Goal: Communication & Community: Ask a question

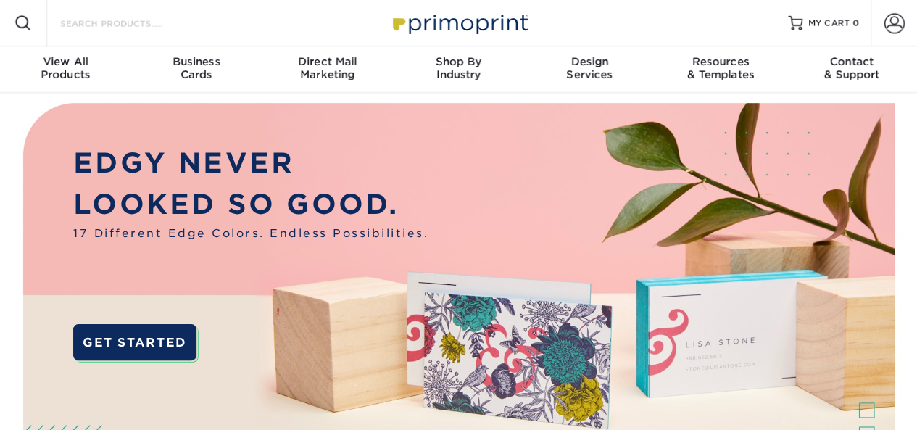
click at [118, 28] on input "Search Products" at bounding box center [129, 22] width 141 height 17
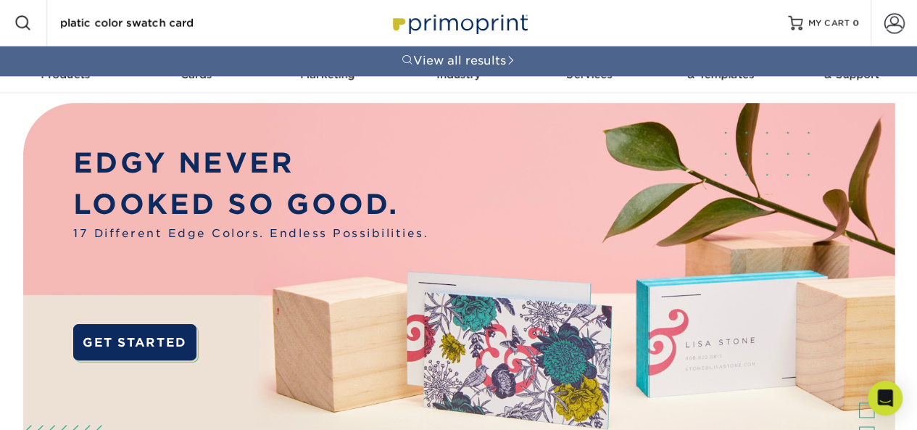
type input "platic color swatch card"
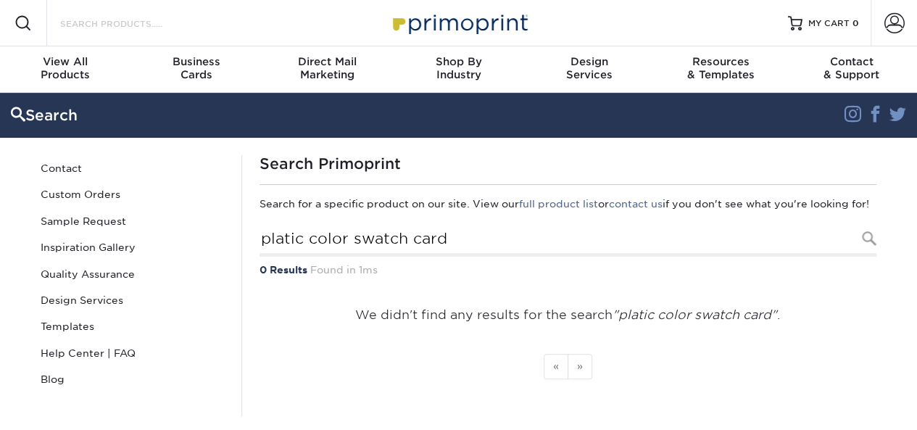
click at [116, 25] on input "Search Products" at bounding box center [129, 22] width 141 height 17
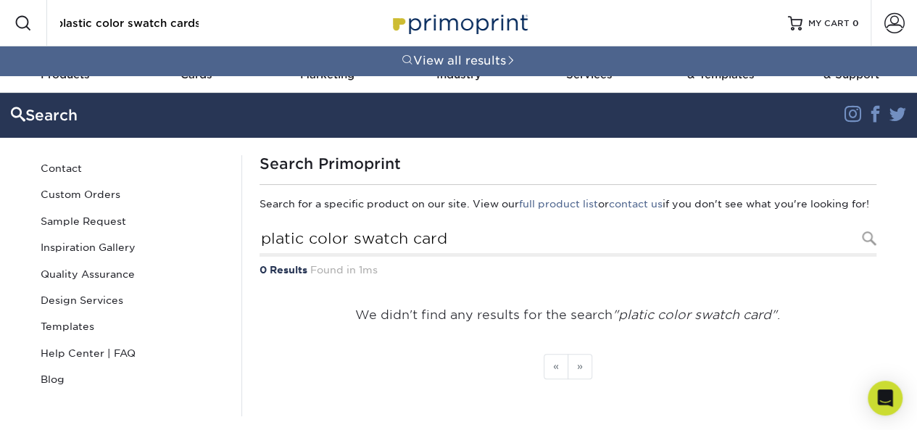
scroll to position [0, 41]
type input "clear plastic color swatch cards"
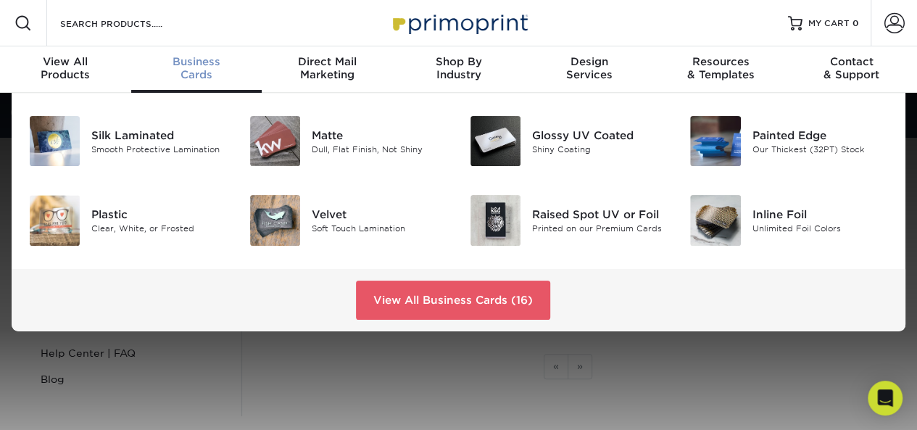
click at [189, 78] on div "Business Cards" at bounding box center [196, 68] width 131 height 26
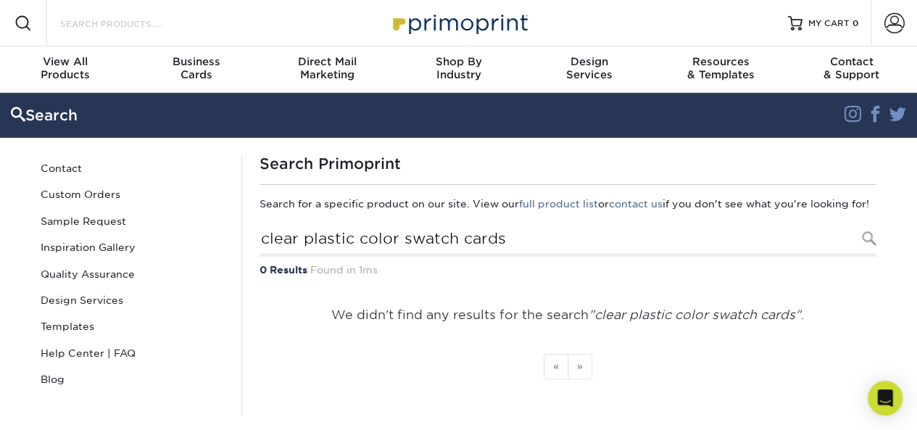
click at [178, 22] on input "Search Products" at bounding box center [129, 22] width 141 height 17
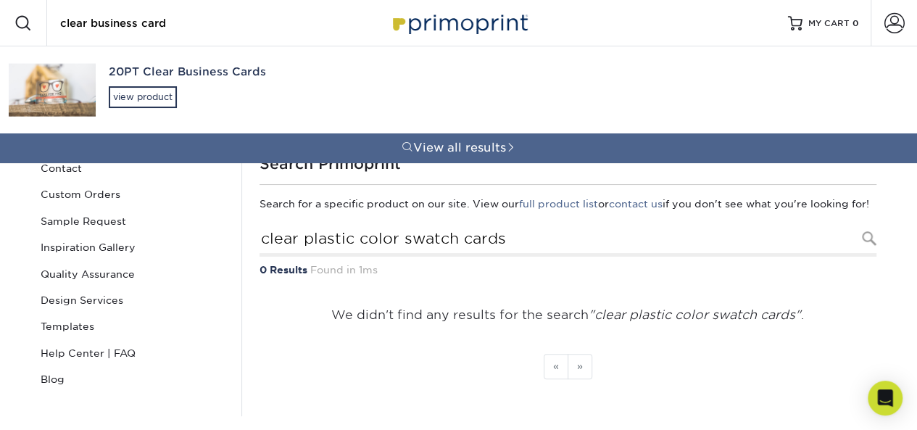
type input "clear business card"
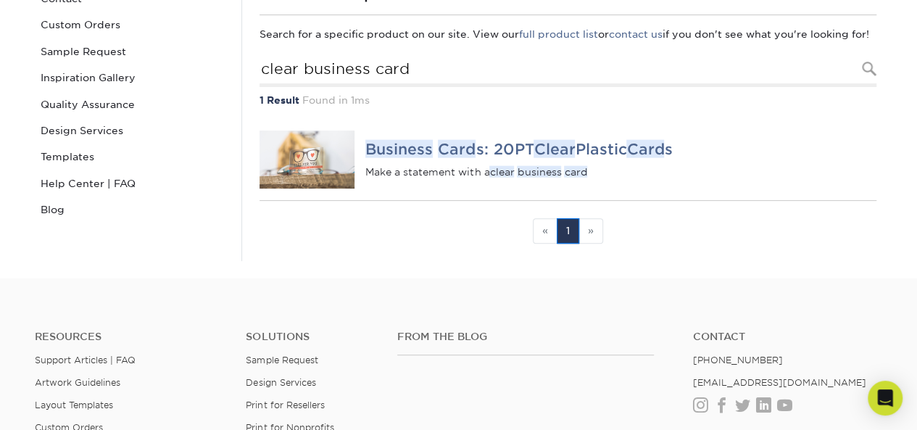
scroll to position [178, 0]
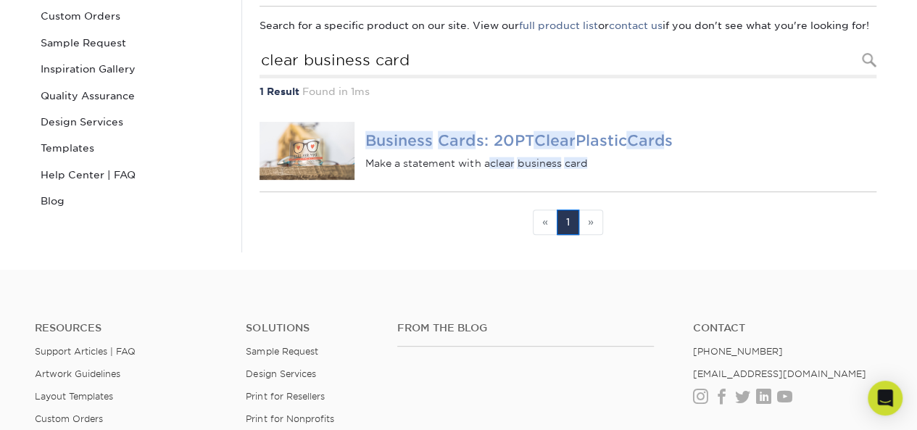
click at [314, 175] on img at bounding box center [308, 151] width 96 height 58
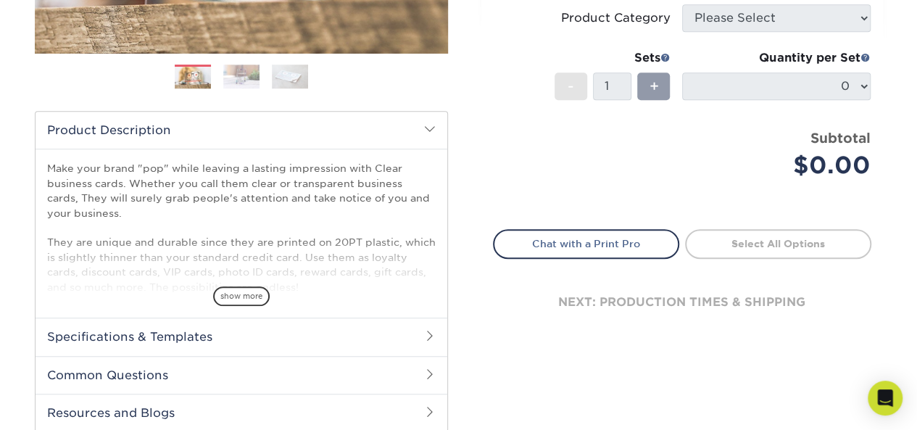
scroll to position [368, 0]
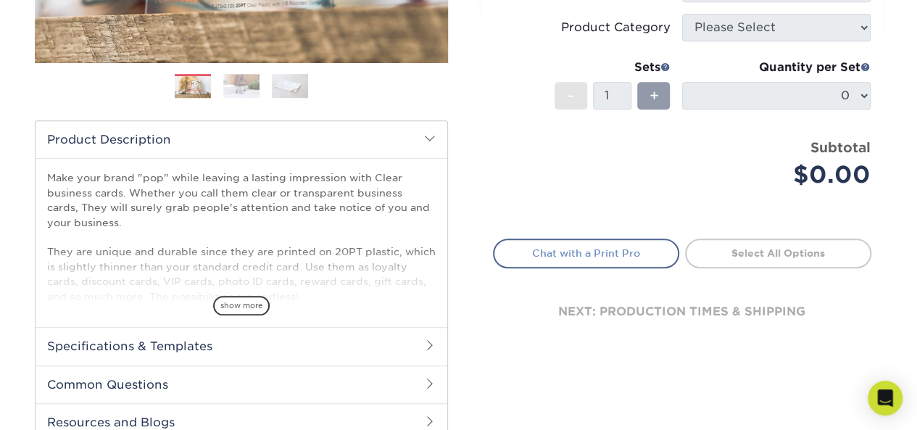
click at [589, 254] on link "Chat with a Print Pro" at bounding box center [586, 253] width 186 height 29
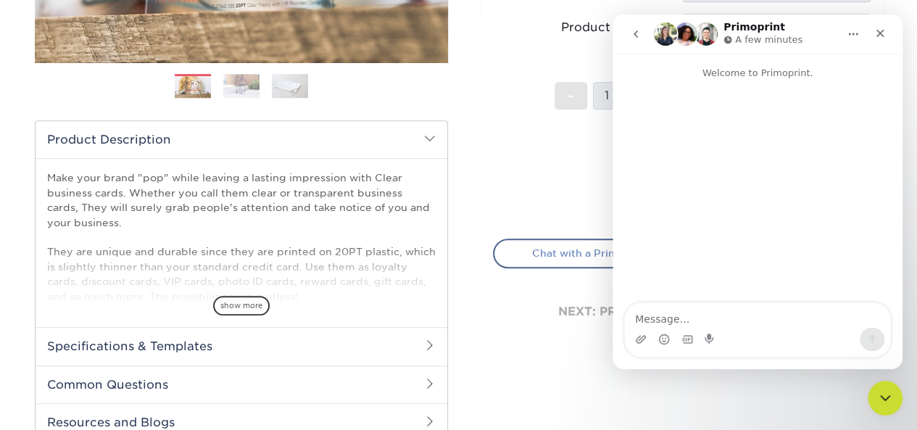
scroll to position [0, 0]
click at [654, 322] on textarea "Message…" at bounding box center [757, 315] width 265 height 25
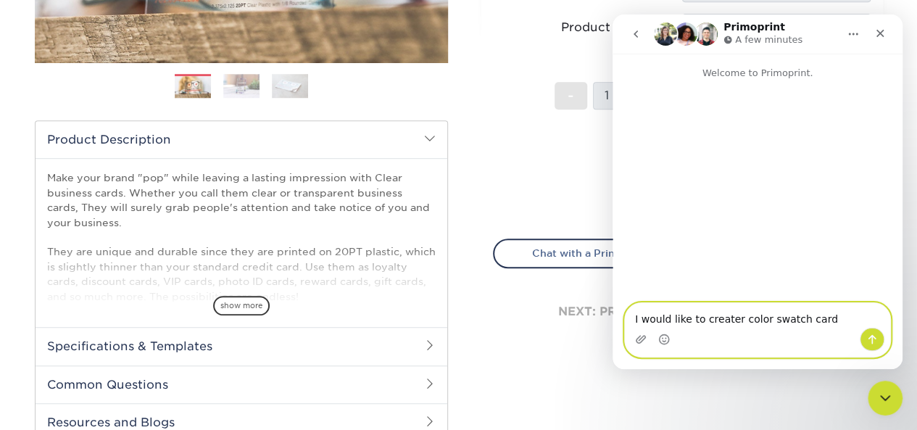
click at [730, 319] on textarea "I would like to creater color swatch card" at bounding box center [757, 315] width 265 height 25
click at [821, 320] on textarea "I would like to create a color swatch card" at bounding box center [757, 315] width 265 height 25
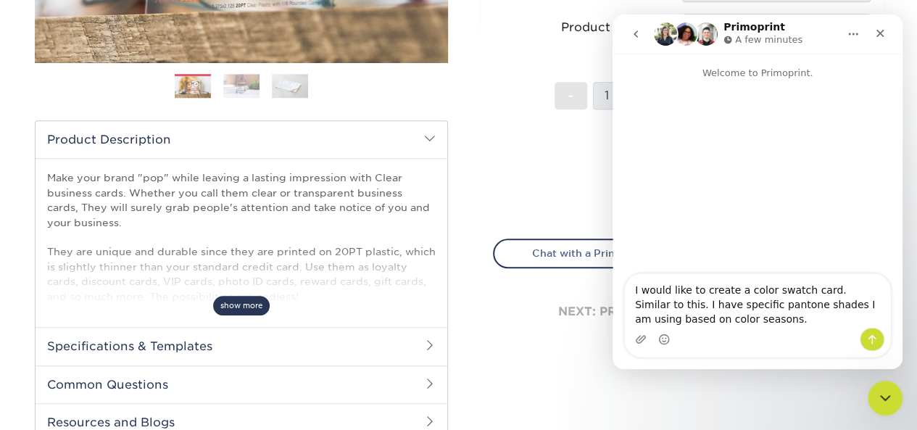
click at [252, 308] on span "show more" at bounding box center [241, 306] width 57 height 20
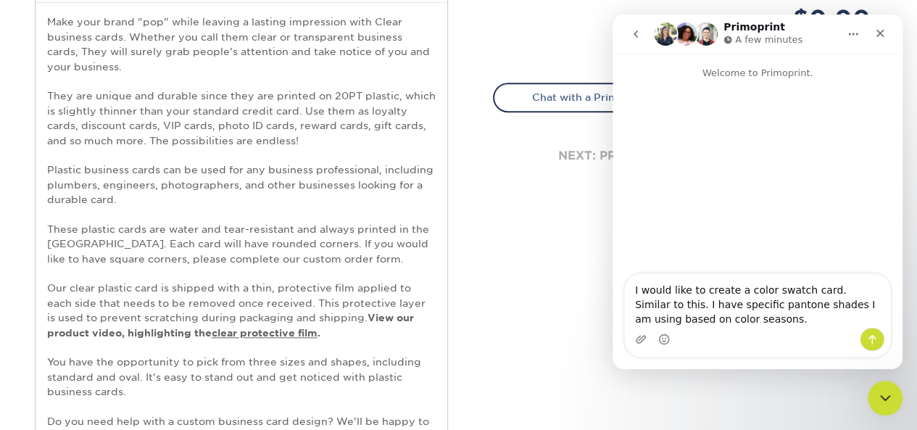
scroll to position [570, 0]
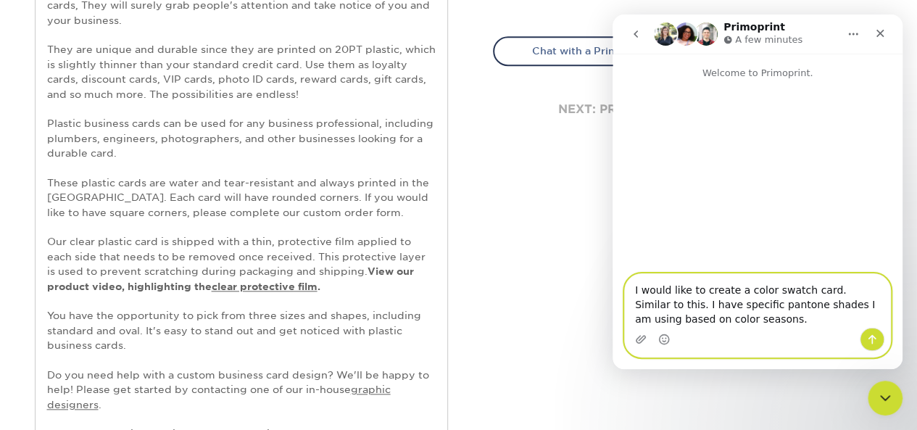
click at [724, 323] on textarea "I would like to create a color swatch card. Similar to this. I have specific pa…" at bounding box center [757, 301] width 265 height 54
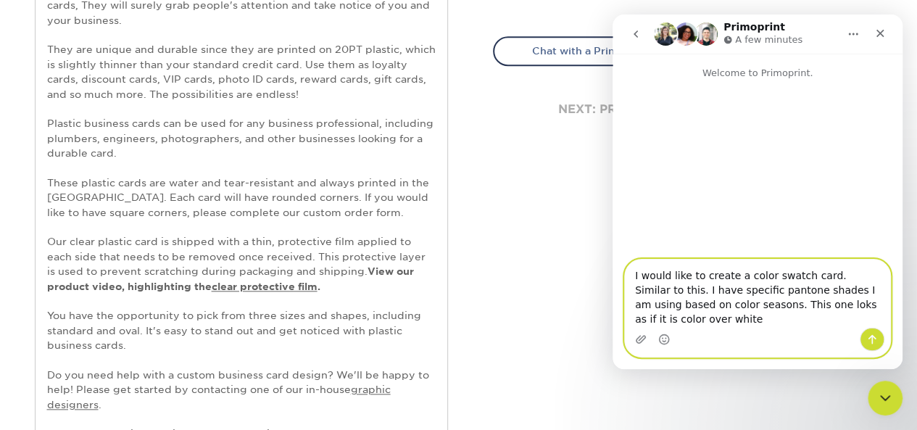
click at [764, 308] on textarea "I would like to create a color swatch card. Similar to this. I have specific pa…" at bounding box center [757, 294] width 265 height 68
click at [675, 326] on textarea "I would like to create a color swatch card. Similar to this. I have specific pa…" at bounding box center [757, 294] width 265 height 68
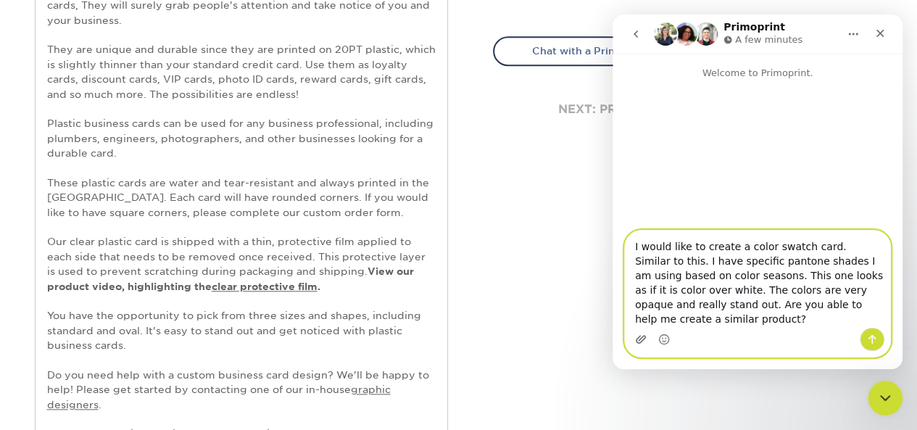
type textarea "I would like to create a color swatch card. Similar to this. I have specific pa…"
click at [640, 338] on icon "Upload attachment" at bounding box center [641, 339] width 12 height 12
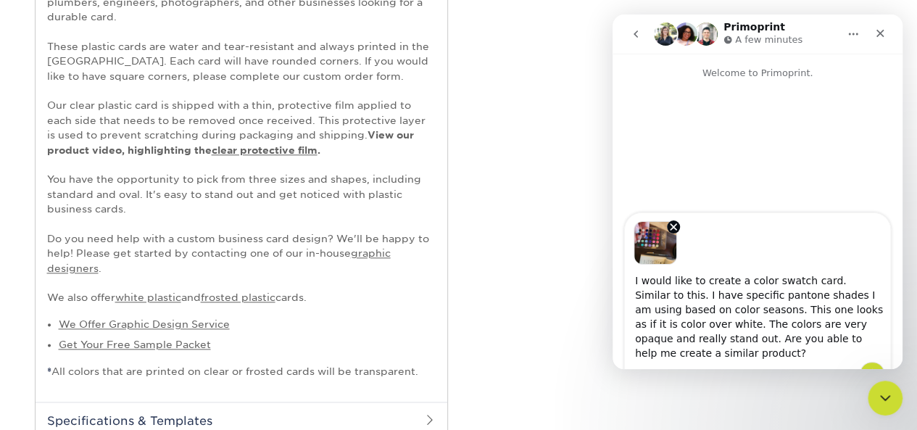
scroll to position [742, 0]
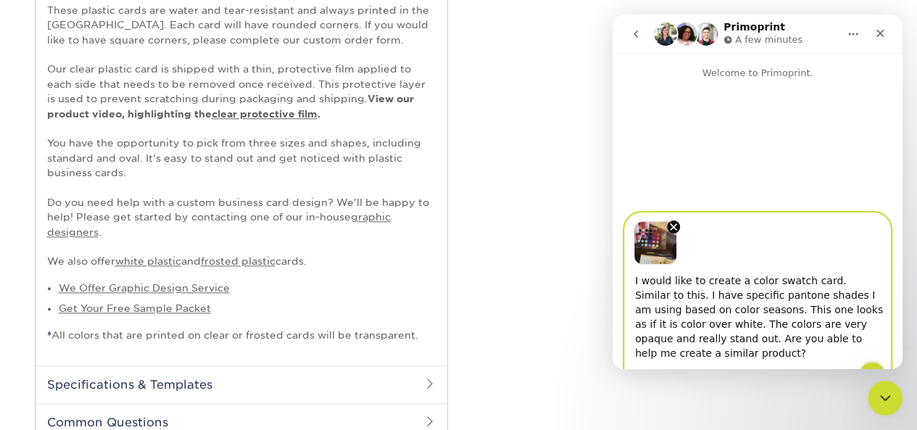
click at [873, 369] on icon "Send a message…" at bounding box center [873, 373] width 8 height 9
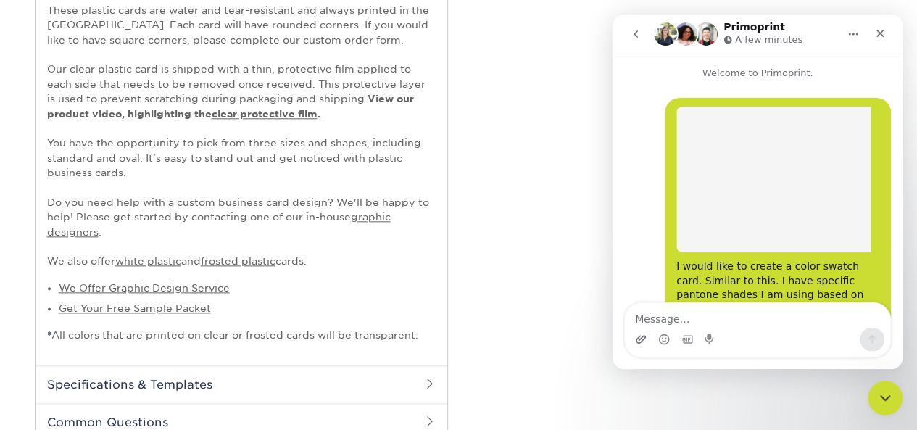
scroll to position [106, 0]
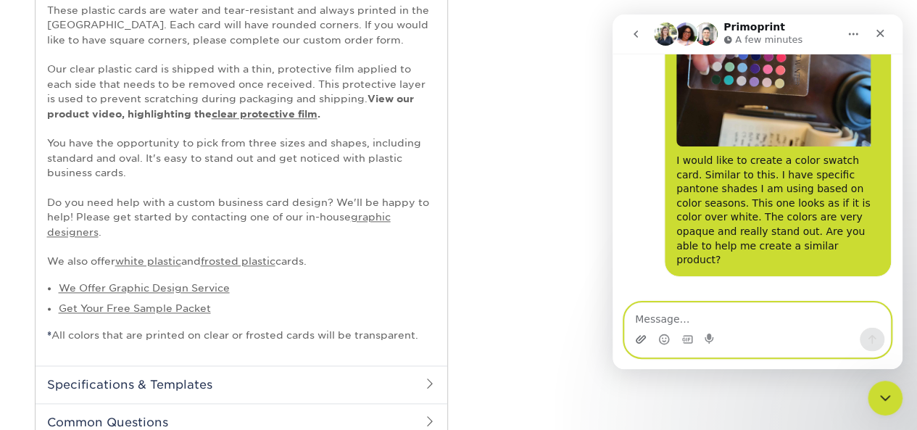
click at [639, 341] on icon "Upload attachment" at bounding box center [641, 339] width 10 height 8
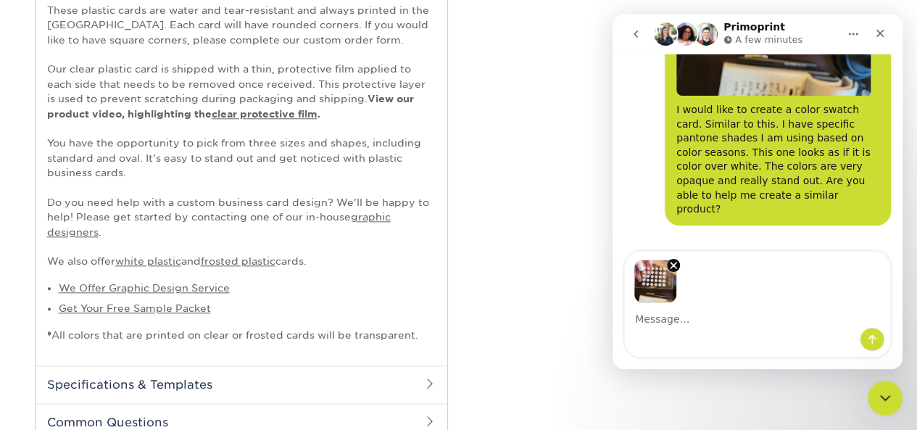
scroll to position [157, 0]
click at [703, 326] on textarea "Message…" at bounding box center [757, 315] width 265 height 25
type textarea "here is the back"
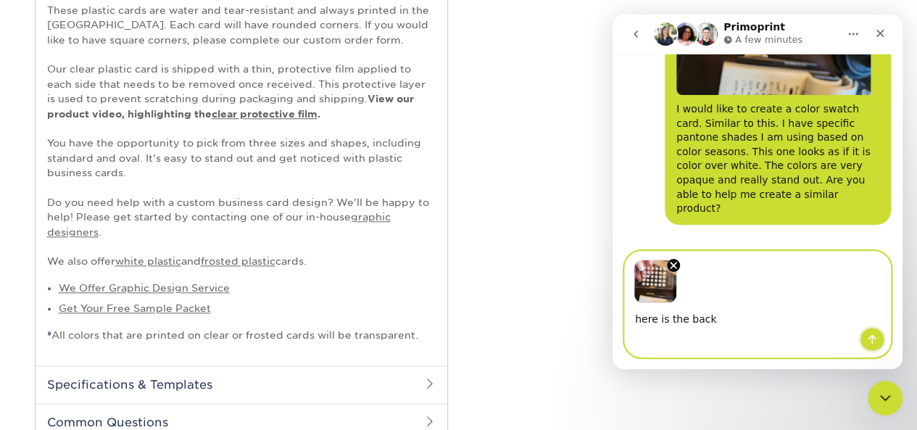
click at [877, 339] on icon "Send a message…" at bounding box center [872, 339] width 12 height 12
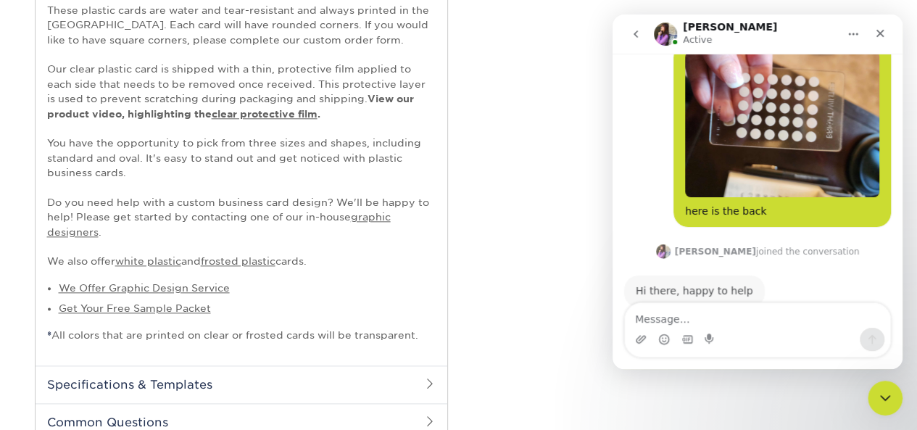
scroll to position [342, 0]
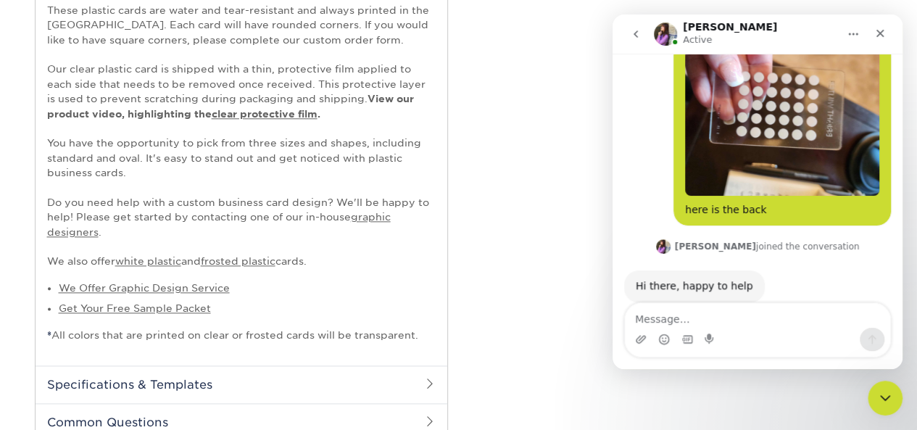
drag, startPoint x: 745, startPoint y: 304, endPoint x: 747, endPoint y: 320, distance: 15.5
click at [747, 320] on div "Welcome to Primoprint. I would like to create a color swatch card. Similar to t…" at bounding box center [758, 211] width 290 height 315
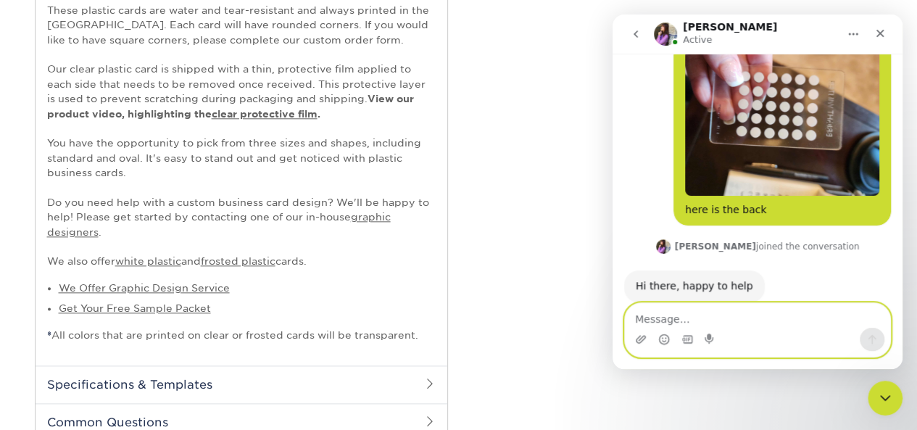
click at [749, 319] on textarea "Message…" at bounding box center [757, 315] width 265 height 25
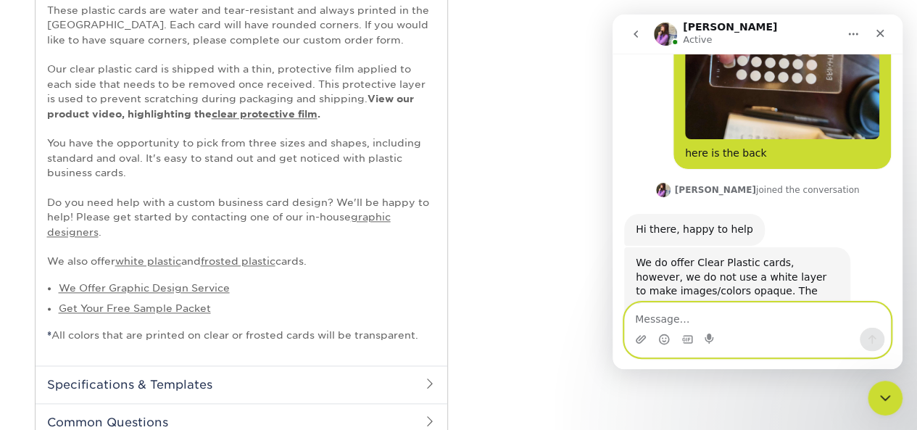
scroll to position [468, 0]
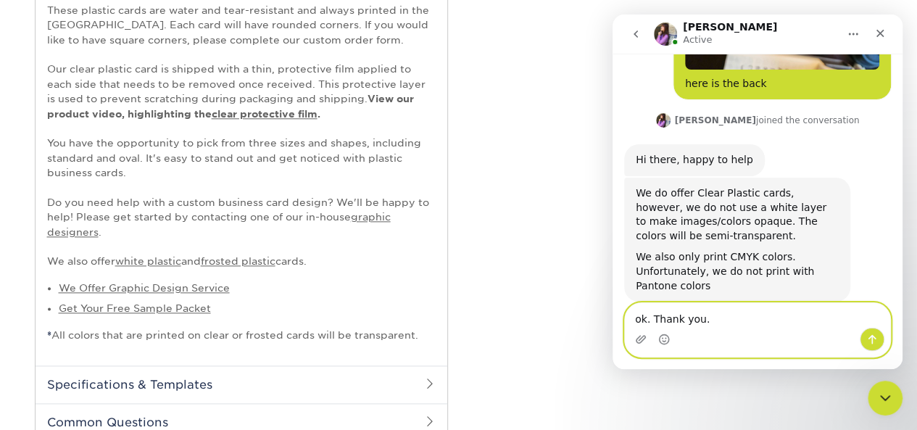
type textarea "ok. Thank you."
click at [877, 336] on icon "Send a message…" at bounding box center [872, 339] width 12 height 12
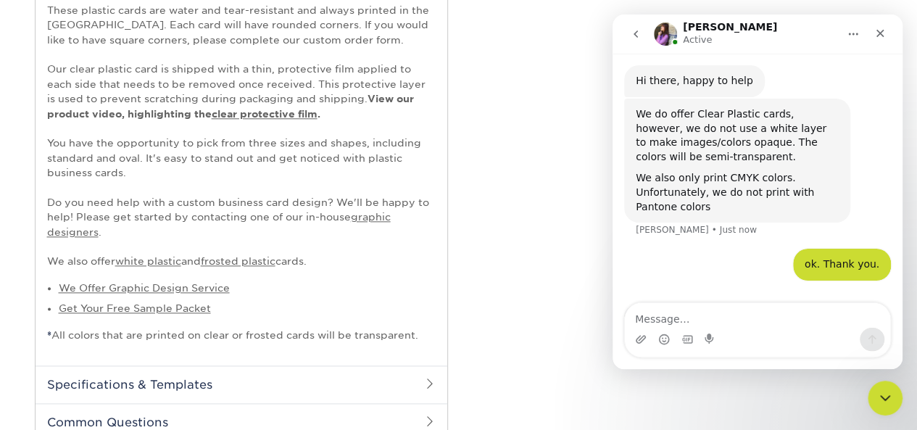
scroll to position [567, 0]
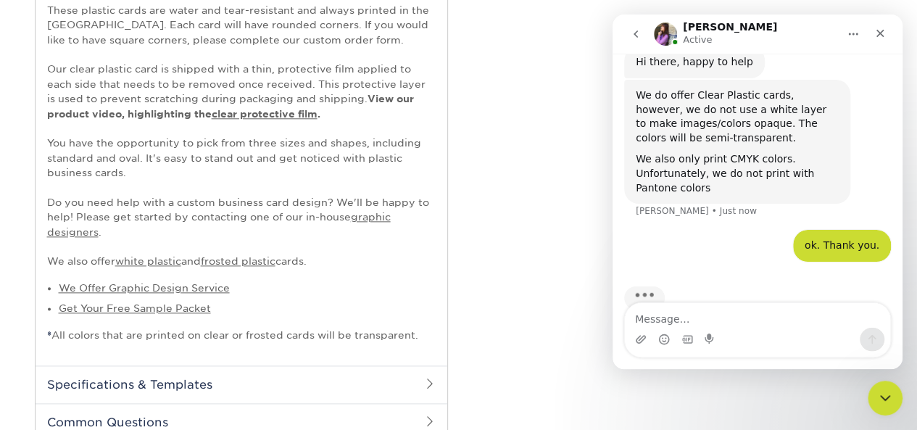
drag, startPoint x: 898, startPoint y: 253, endPoint x: 1517, endPoint y: 118, distance: 633.6
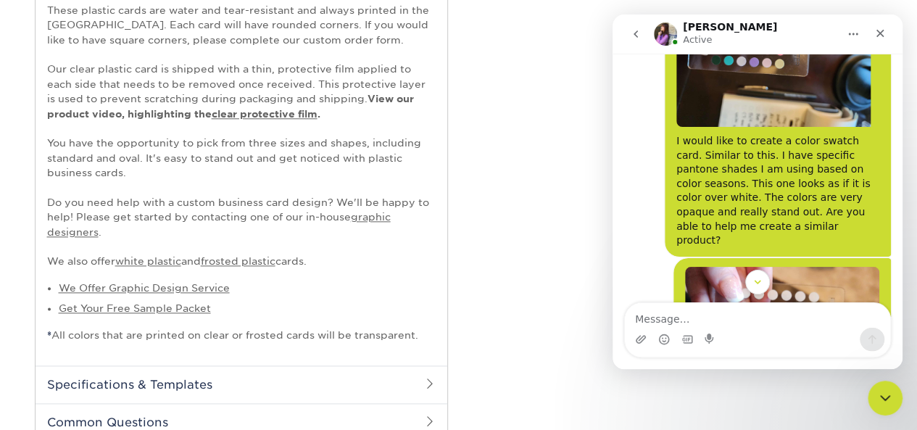
scroll to position [141, 0]
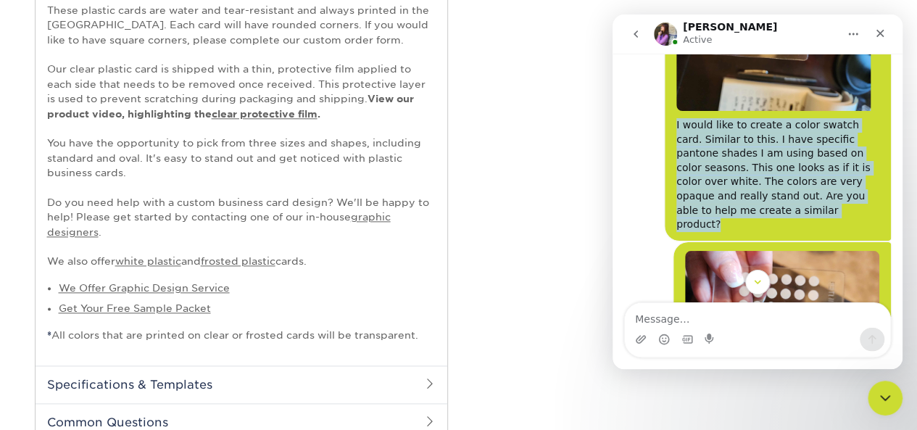
drag, startPoint x: 670, startPoint y: 125, endPoint x: 877, endPoint y: 201, distance: 219.9
click at [877, 201] on div "I would like to create a color swatch card. Similar to this. I have specific pa…" at bounding box center [778, 99] width 226 height 284
copy div "I would like to create a color swatch card. Similar to this. I have specific pa…"
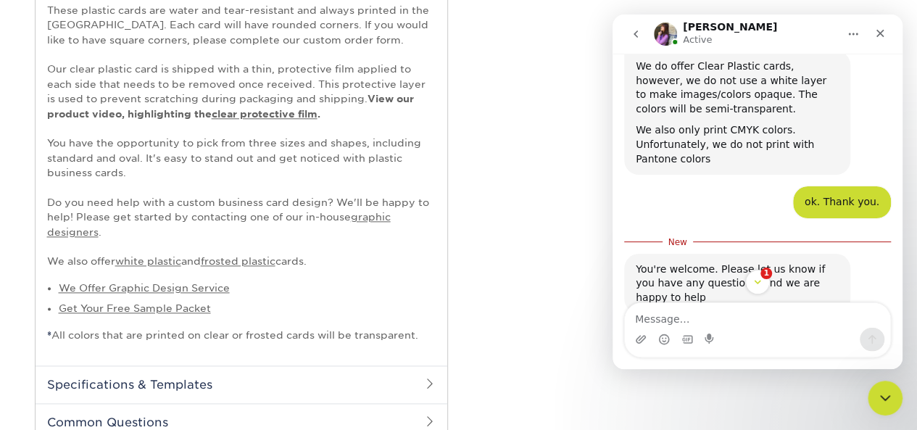
scroll to position [607, 0]
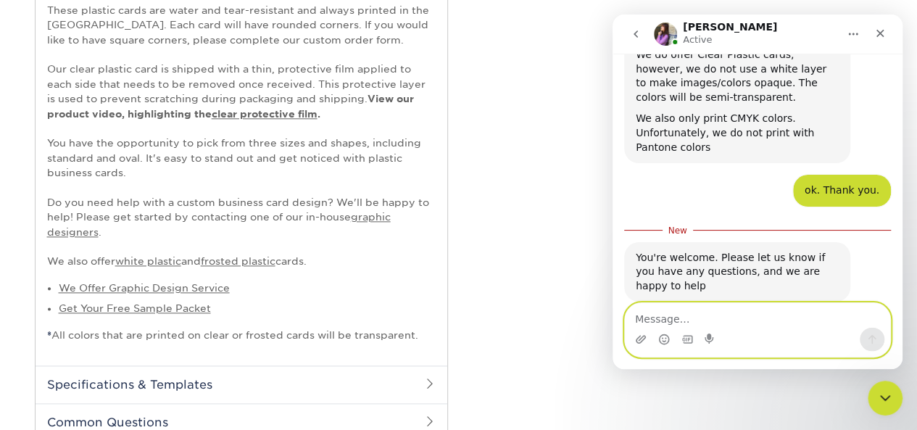
click at [671, 318] on textarea "Message…" at bounding box center [757, 315] width 265 height 25
type textarea "I"
